Goal: Transaction & Acquisition: Purchase product/service

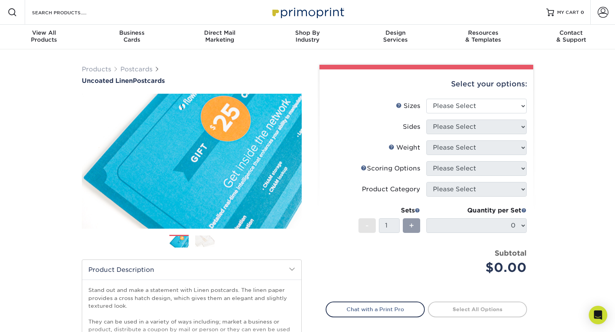
click at [203, 242] on img at bounding box center [204, 241] width 19 height 12
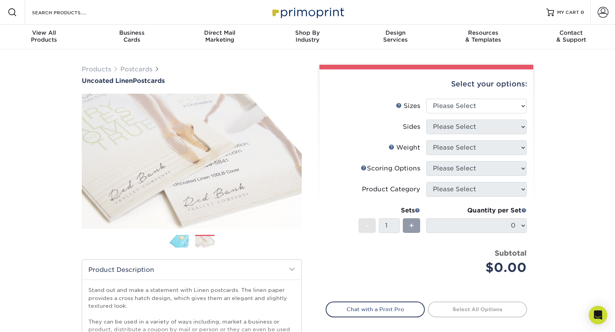
click at [180, 240] on img at bounding box center [178, 242] width 19 height 14
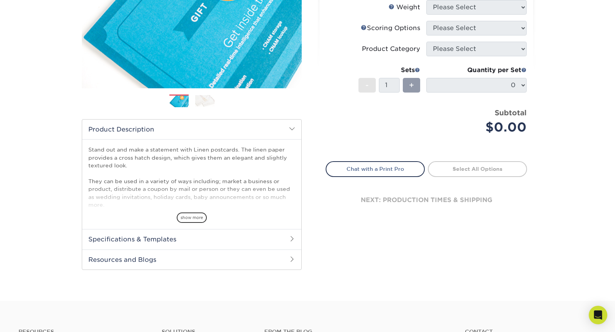
scroll to position [138, 0]
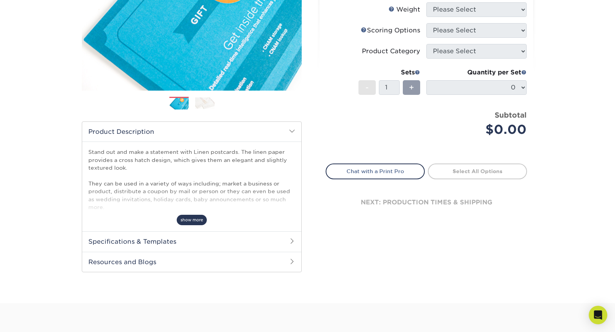
click at [194, 216] on span "show more" at bounding box center [192, 220] width 30 height 10
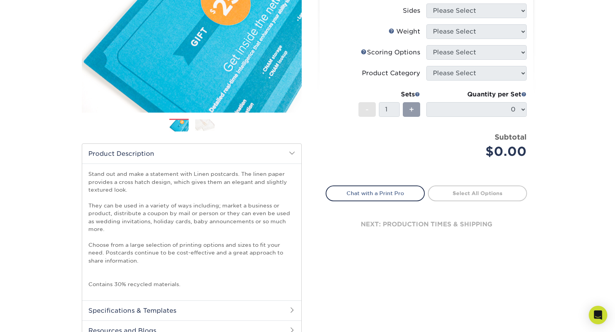
scroll to position [37, 0]
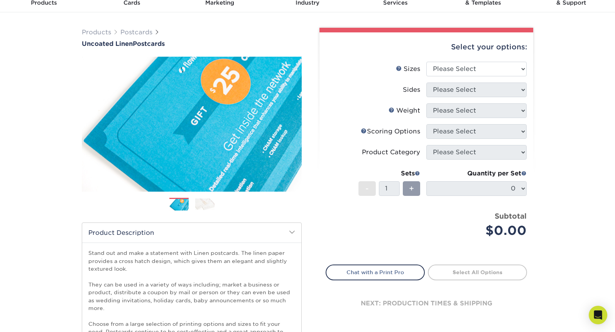
click at [206, 201] on img at bounding box center [204, 204] width 19 height 12
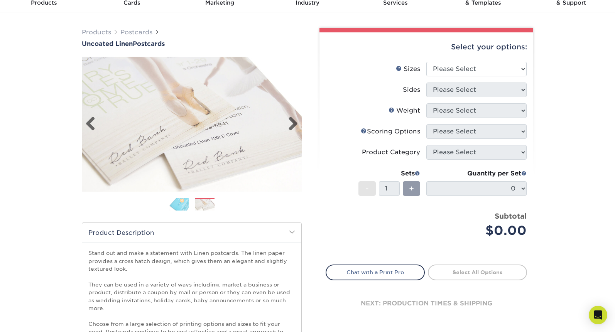
click at [208, 125] on img at bounding box center [192, 124] width 220 height 135
click at [179, 206] on img at bounding box center [178, 205] width 19 height 14
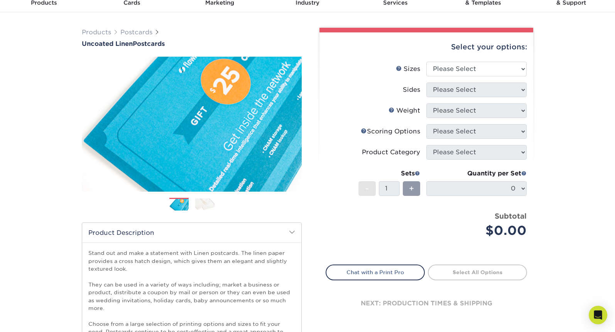
scroll to position [0, 0]
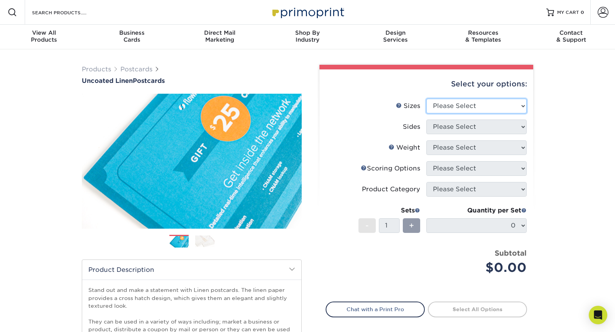
click at [461, 110] on select "Please Select 1.5" x 7" 2" x 6" 2" x 8" 2.12" x 5.5" 2.75" x 4.25" 2.75" x 8.5"…" at bounding box center [476, 106] width 100 height 15
select select "4.25x5.50"
click at [426, 99] on select "Please Select 1.5" x 7" 2" x 6" 2" x 8" 2.12" x 5.5" 2.75" x 4.25" 2.75" x 8.5"…" at bounding box center [476, 106] width 100 height 15
click at [453, 128] on select "Please Select Print Both Sides Print Front Only" at bounding box center [476, 127] width 100 height 15
select select "13abbda7-1d64-4f25-8bb2-c179b224825d"
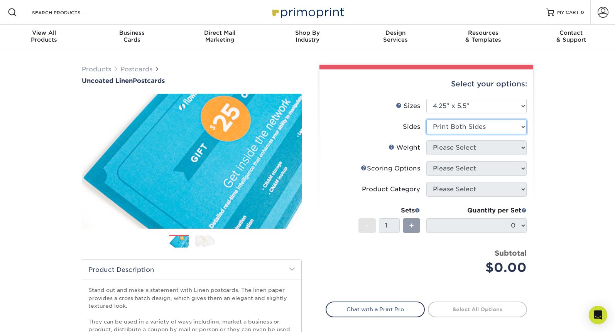
click at [426, 120] on select "Please Select Print Both Sides Print Front Only" at bounding box center [476, 127] width 100 height 15
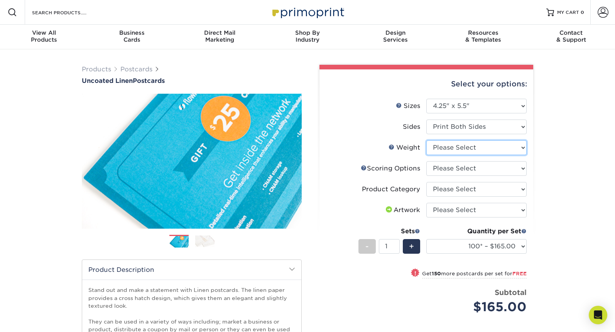
click at [460, 147] on select "Please Select 100LB" at bounding box center [476, 147] width 100 height 15
select select "100LB"
click at [426, 140] on select "Please Select 100LB" at bounding box center [476, 147] width 100 height 15
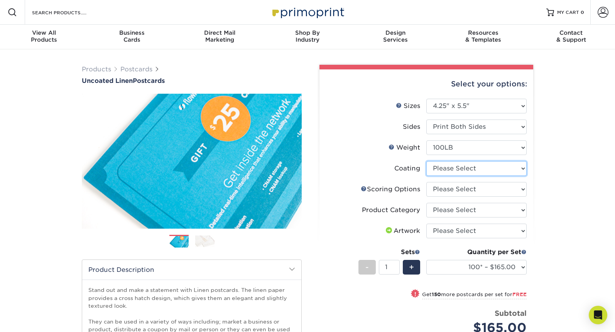
click at [460, 168] on select at bounding box center [476, 168] width 100 height 15
select select "3e7618de-abca-4bda-9f97-8b9129e913d8"
click at [426, 161] on select at bounding box center [476, 168] width 100 height 15
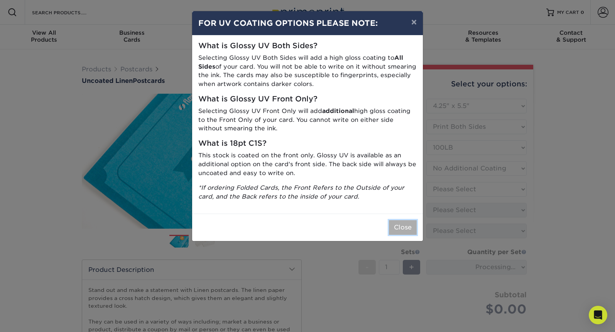
click at [398, 227] on button "Close" at bounding box center [403, 227] width 28 height 15
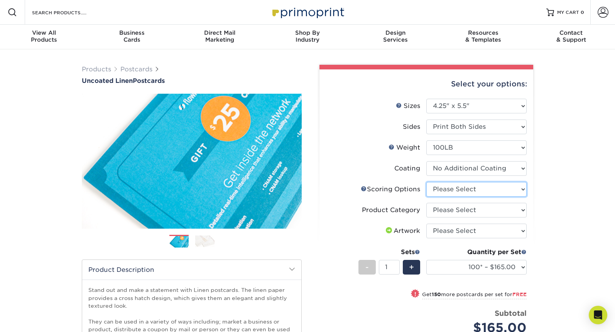
click at [440, 190] on select "Please Select No Scoring One Score Score in Half" at bounding box center [476, 189] width 100 height 15
select select "16ebe401-5398-422d-8cb0-f3adbb82deb5"
click at [426, 182] on select "Please Select No Scoring One Score Score in Half" at bounding box center [476, 189] width 100 height 15
click at [455, 210] on select "Please Select Postcards" at bounding box center [476, 210] width 100 height 15
select select "9b7272e0-d6c8-4c3c-8e97-d3a1bcdab858"
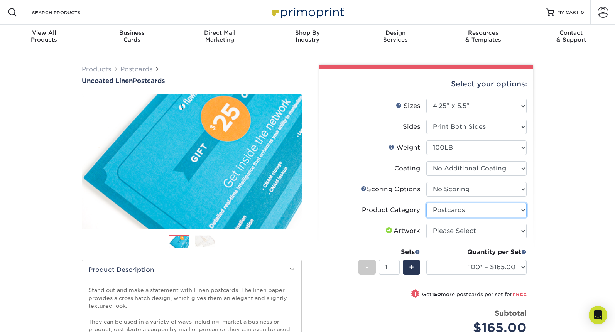
click at [426, 203] on select "Please Select Postcards" at bounding box center [476, 210] width 100 height 15
click at [458, 233] on select "Please Select I will upload files I need a design - $150" at bounding box center [476, 231] width 100 height 15
select select "upload"
click at [426, 224] on select "Please Select I will upload files I need a design - $150" at bounding box center [476, 231] width 100 height 15
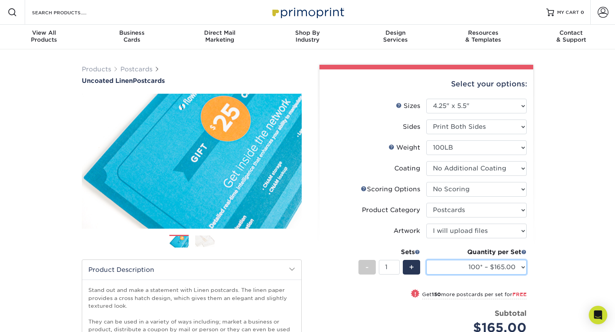
click at [435, 261] on select "100* – $165.00 250* – $165.00 500* – $168.00 1000 – $211.00 2500 – $345.00 5000…" at bounding box center [476, 267] width 100 height 15
click at [426, 260] on select "100* – $165.00 250* – $165.00 500* – $168.00 1000 – $211.00 2500 – $345.00 5000…" at bounding box center [476, 267] width 100 height 15
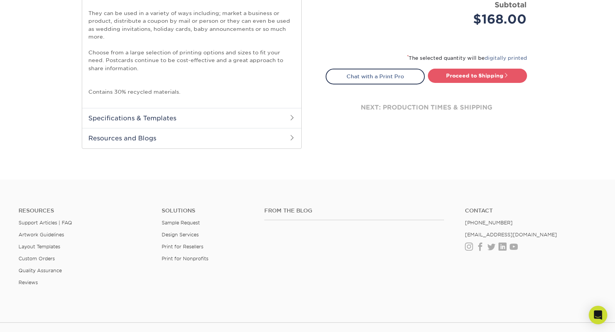
scroll to position [308, 0]
click at [279, 113] on h2 "Specifications & Templates" at bounding box center [191, 119] width 219 height 20
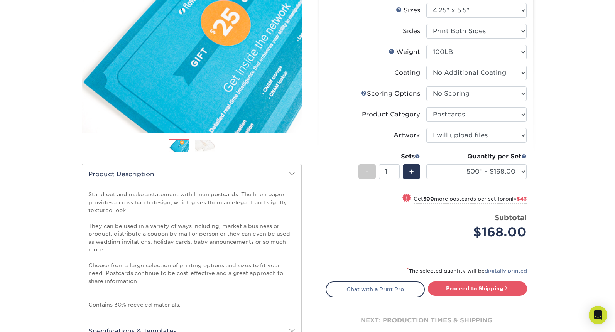
scroll to position [85, 0]
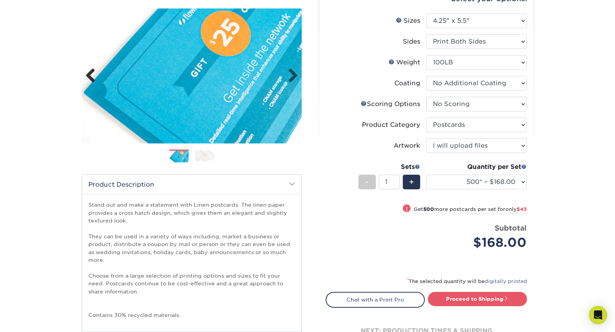
click at [88, 74] on link "Previous" at bounding box center [93, 75] width 15 height 15
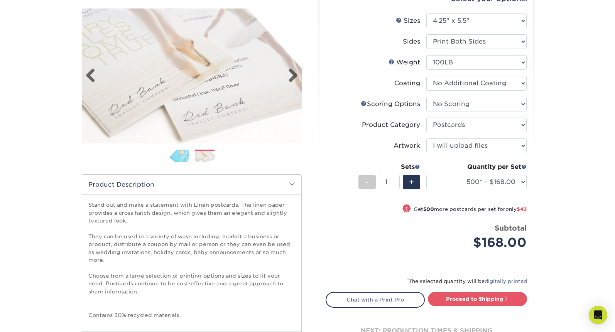
click at [208, 75] on img at bounding box center [192, 75] width 220 height 135
click at [217, 104] on img at bounding box center [192, 75] width 220 height 135
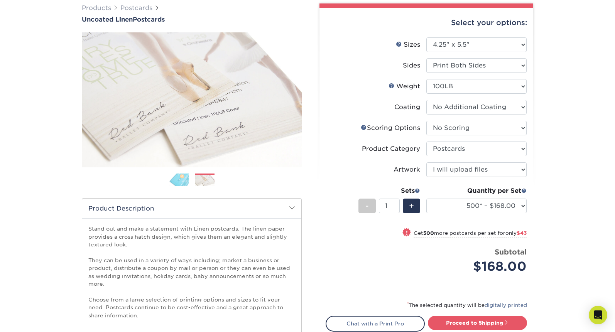
scroll to position [86, 0]
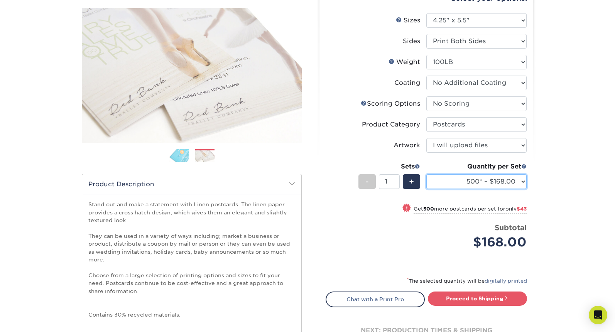
click at [462, 174] on select "100* – $165.00 250* – $165.00 500* – $168.00 1000 – $211.00 2500 – $345.00 5000…" at bounding box center [476, 181] width 100 height 15
select select "1000 – $211.00"
click at [426, 174] on select "100* – $165.00 250* – $165.00 500* – $168.00 1000 – $211.00 2500 – $345.00 5000…" at bounding box center [476, 181] width 100 height 15
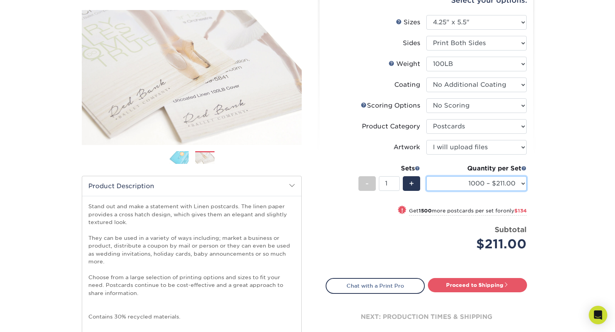
scroll to position [85, 0]
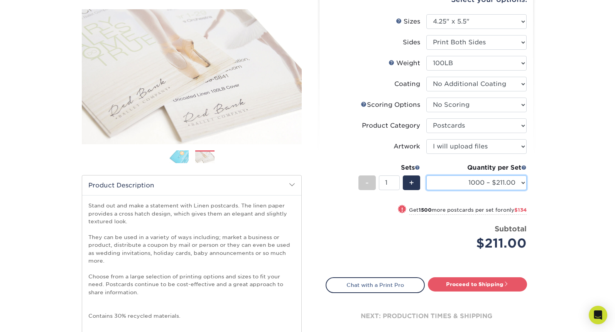
click at [460, 180] on select "100* – $165.00 250* – $165.00 500* – $168.00 1000 – $211.00 2500 – $345.00 5000…" at bounding box center [476, 183] width 100 height 15
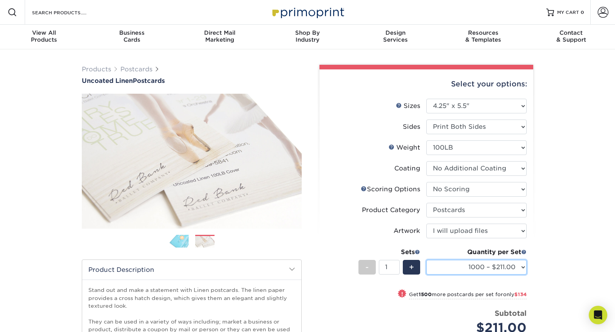
scroll to position [0, 0]
click at [182, 241] on img at bounding box center [178, 242] width 19 height 14
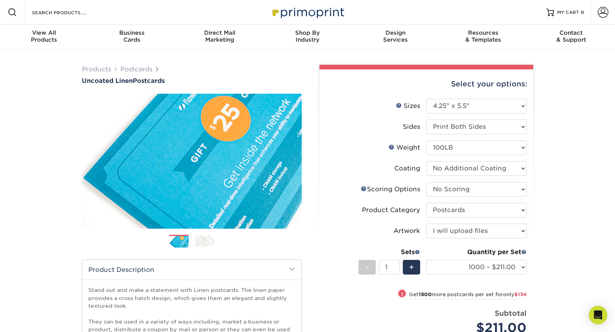
click at [202, 240] on img at bounding box center [204, 241] width 19 height 12
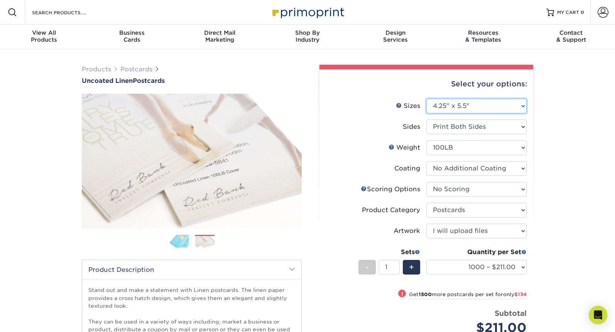
click at [448, 104] on select "Please Select 1.5" x 7" 2" x 6" 2" x 8" 2.12" x 5.5" 2.75" x 4.25" 2.75" x 8.5"…" at bounding box center [476, 106] width 100 height 15
click at [426, 99] on select "Please Select 1.5" x 7" 2" x 6" 2" x 8" 2.12" x 5.5" 2.75" x 4.25" 2.75" x 8.5"…" at bounding box center [476, 106] width 100 height 15
click at [445, 108] on select "Please Select 1.5" x 7" 2" x 6" 2" x 8" 2.12" x 5.5" 2.75" x 4.25" 2.75" x 8.5"…" at bounding box center [476, 106] width 100 height 15
click at [426, 99] on select "Please Select 1.5" x 7" 2" x 6" 2" x 8" 2.12" x 5.5" 2.75" x 4.25" 2.75" x 8.5"…" at bounding box center [476, 106] width 100 height 15
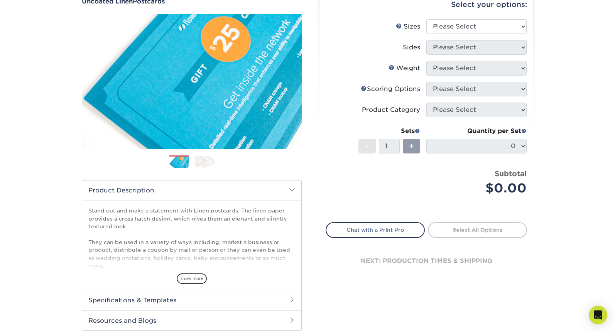
scroll to position [335, 0]
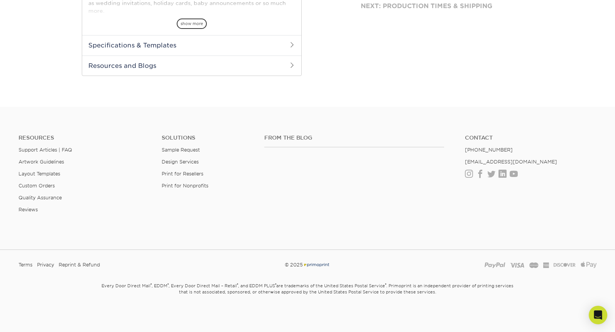
click at [201, 53] on h2 "Specifications & Templates" at bounding box center [191, 45] width 219 height 20
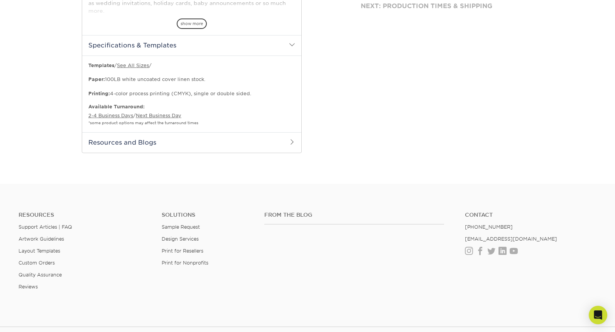
click at [212, 49] on h2 "Specifications & Templates" at bounding box center [191, 45] width 219 height 20
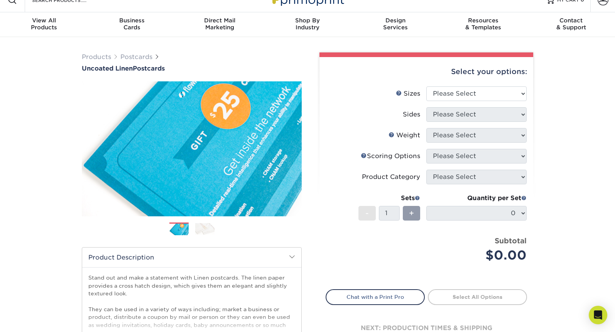
scroll to position [13, 0]
